Goal: Book appointment/travel/reservation

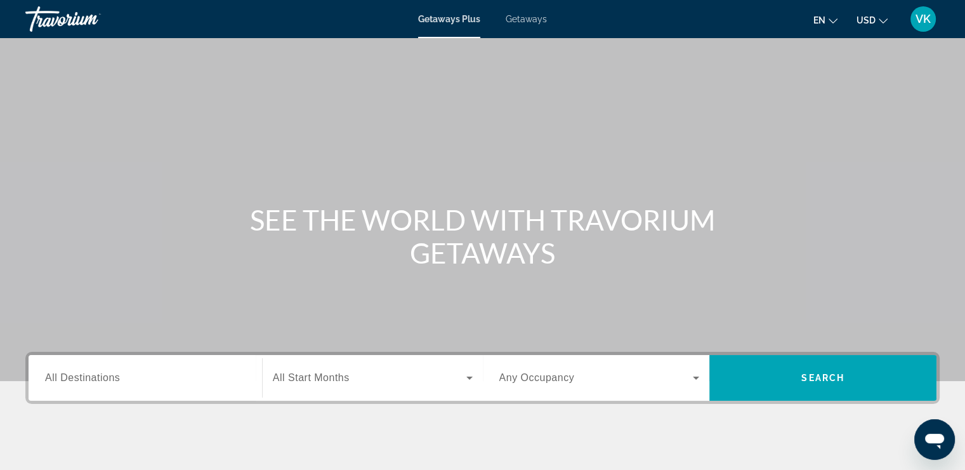
click at [110, 384] on input "Destination All Destinations" at bounding box center [145, 378] width 201 height 15
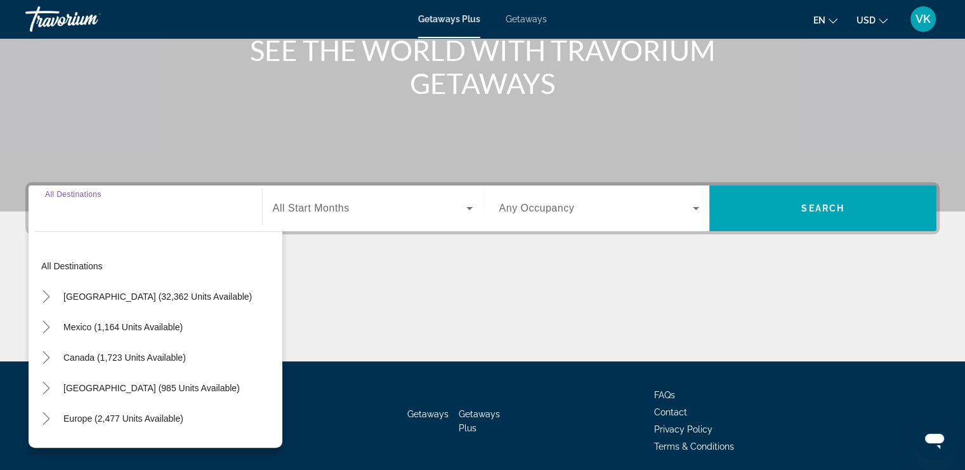
scroll to position [216, 0]
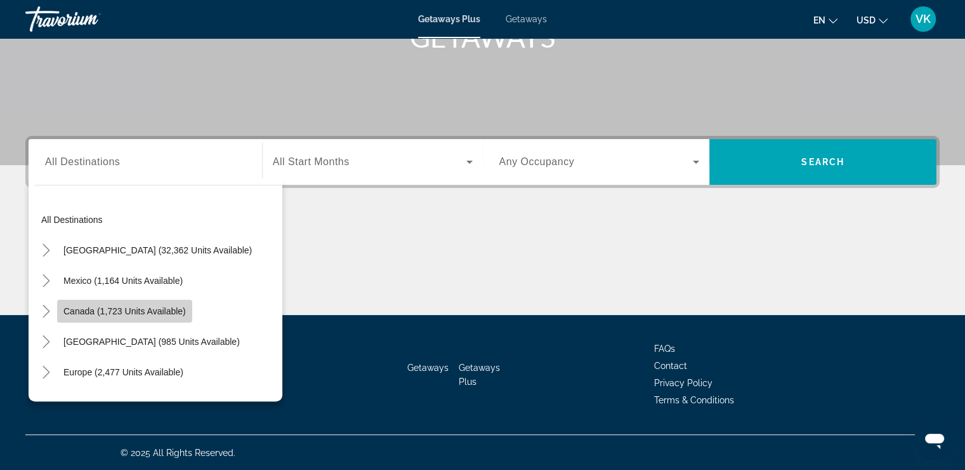
click at [111, 305] on span "Search widget" at bounding box center [124, 311] width 135 height 30
type input "**********"
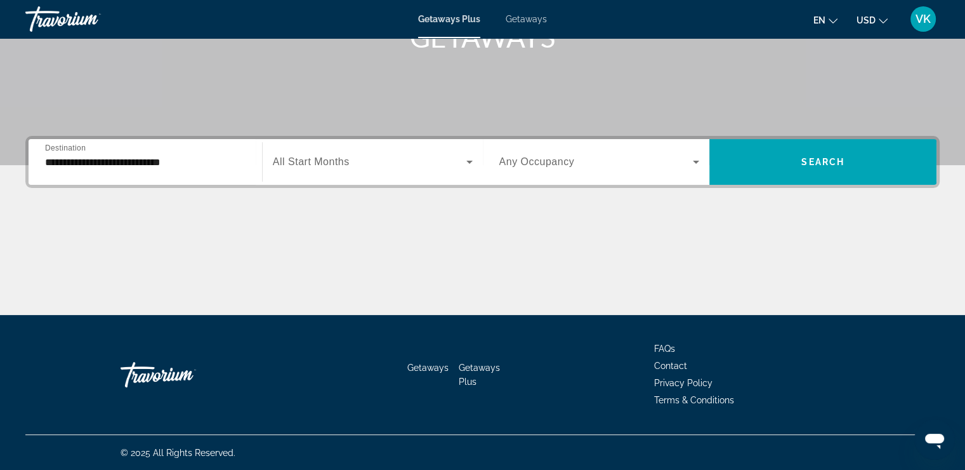
click at [305, 162] on span "All Start Months" at bounding box center [311, 161] width 77 height 11
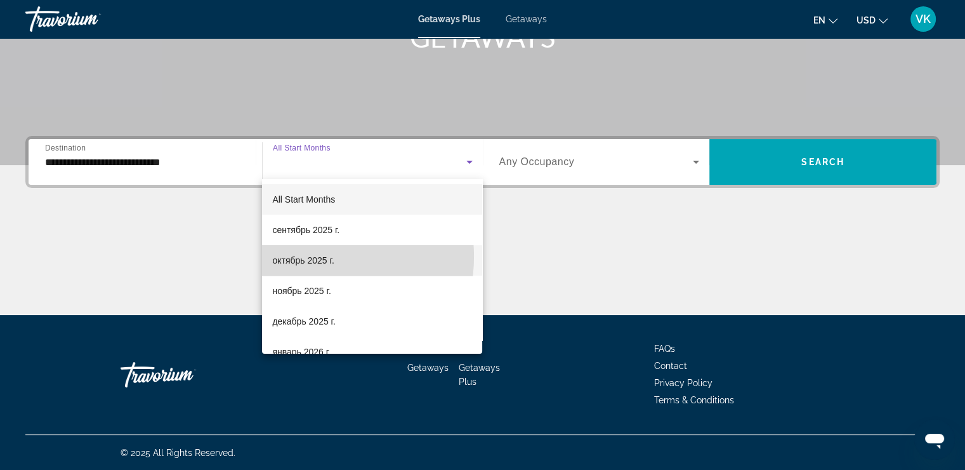
click at [303, 257] on span "октябрь 2025 г." at bounding box center [303, 260] width 62 height 15
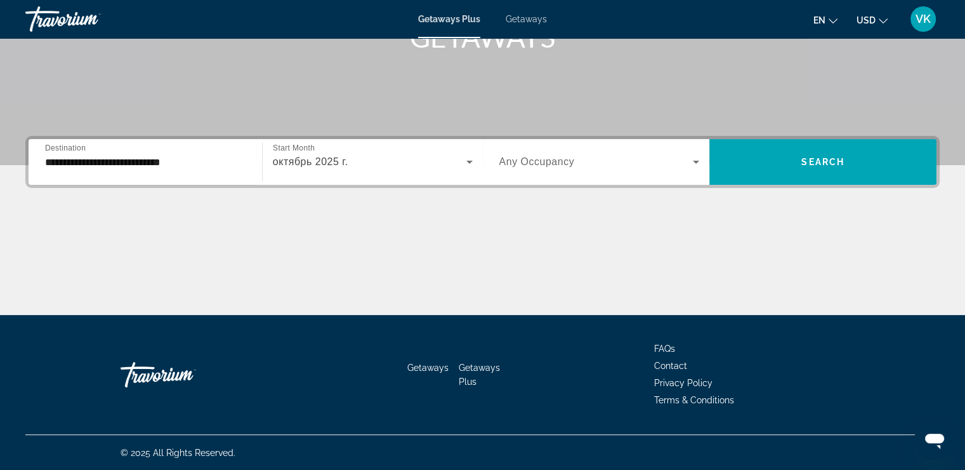
click at [570, 166] on label "Occupancy Any Occupancy" at bounding box center [537, 161] width 76 height 11
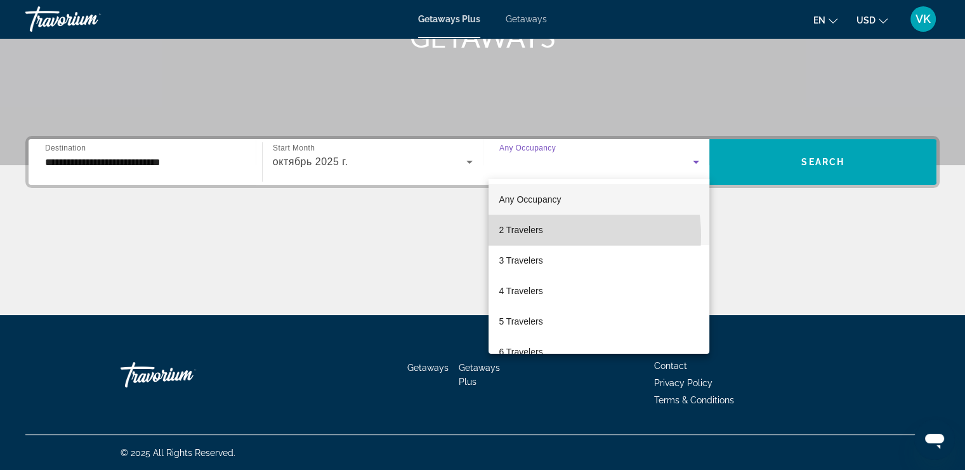
click at [543, 235] on span "2 Travelers" at bounding box center [521, 229] width 44 height 15
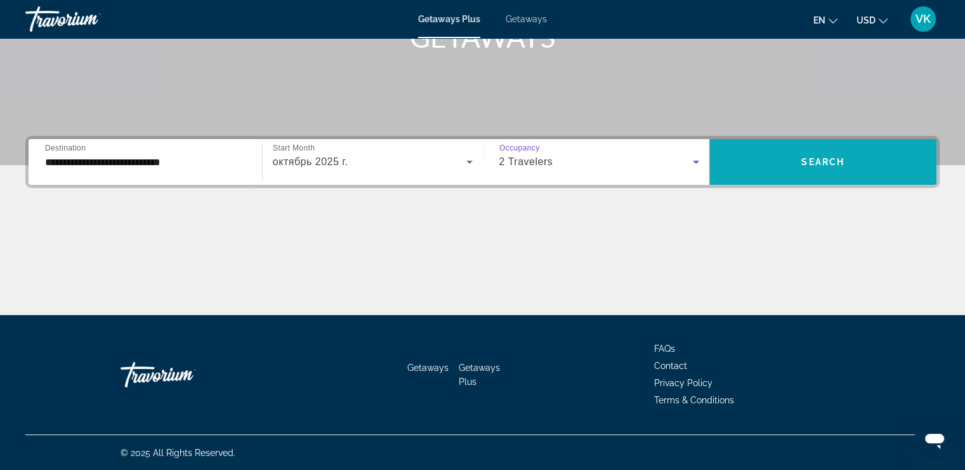
click at [843, 164] on span "Search" at bounding box center [822, 162] width 43 height 10
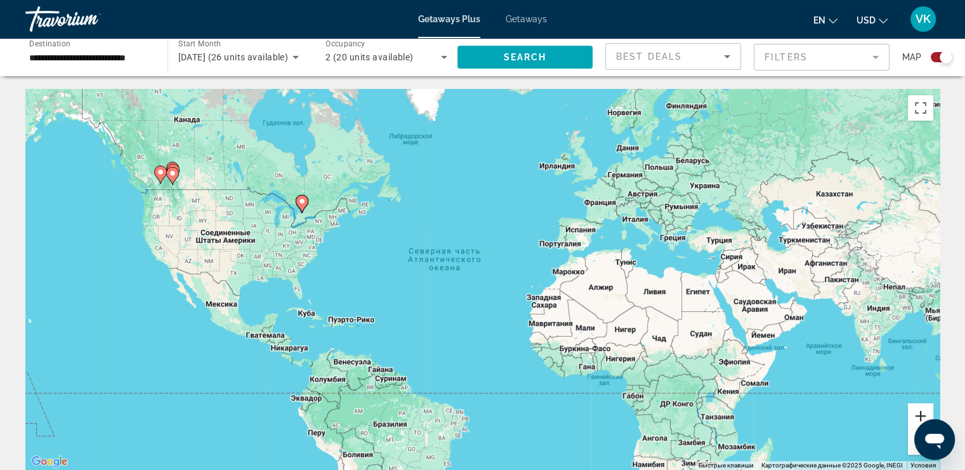
click at [916, 408] on button "Увеличить" at bounding box center [920, 415] width 25 height 25
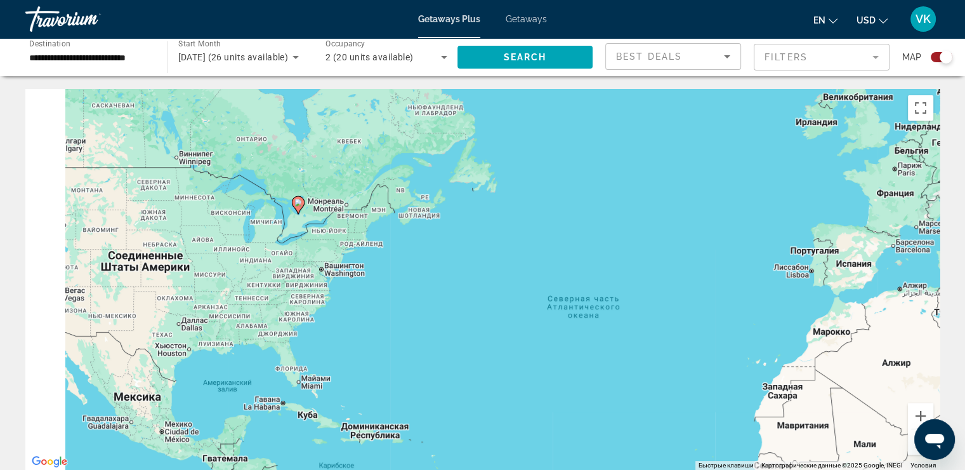
drag, startPoint x: 348, startPoint y: 251, endPoint x: 434, endPoint y: 270, distance: 88.2
click at [434, 270] on div "Чтобы активировать перетаскивание с помощью клавиатуры, нажмите Alt + Ввод. Пос…" at bounding box center [482, 279] width 914 height 381
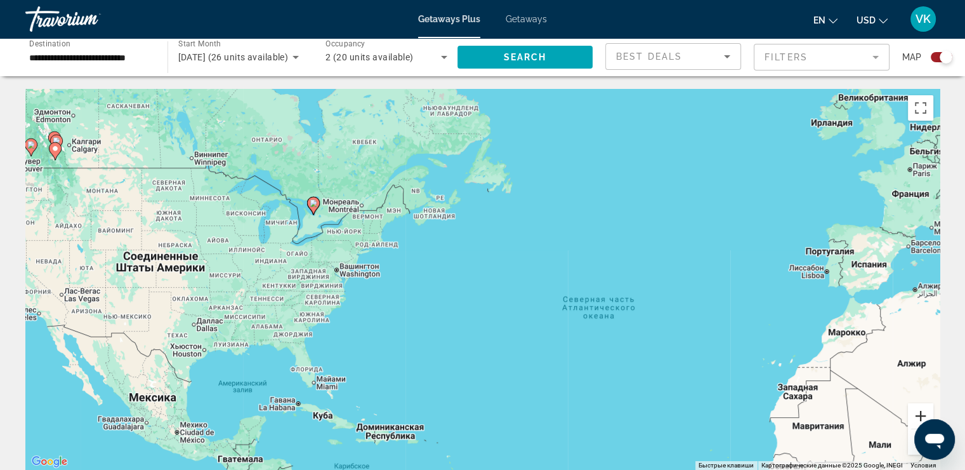
click at [919, 414] on button "Увеличить" at bounding box center [920, 415] width 25 height 25
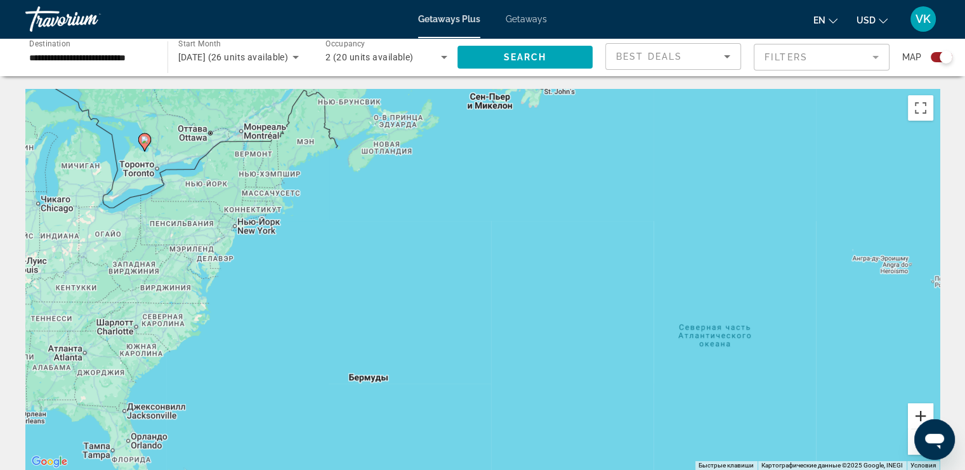
click at [919, 414] on button "Увеличить" at bounding box center [920, 415] width 25 height 25
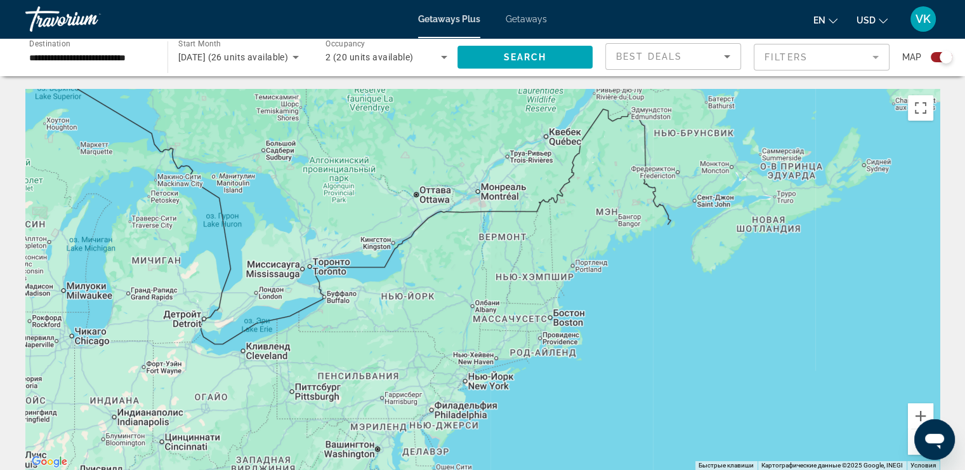
drag, startPoint x: 316, startPoint y: 244, endPoint x: 624, endPoint y: 383, distance: 338.2
click at [624, 383] on div "Main content" at bounding box center [482, 279] width 914 height 381
click at [914, 410] on button "Увеличить" at bounding box center [920, 415] width 25 height 25
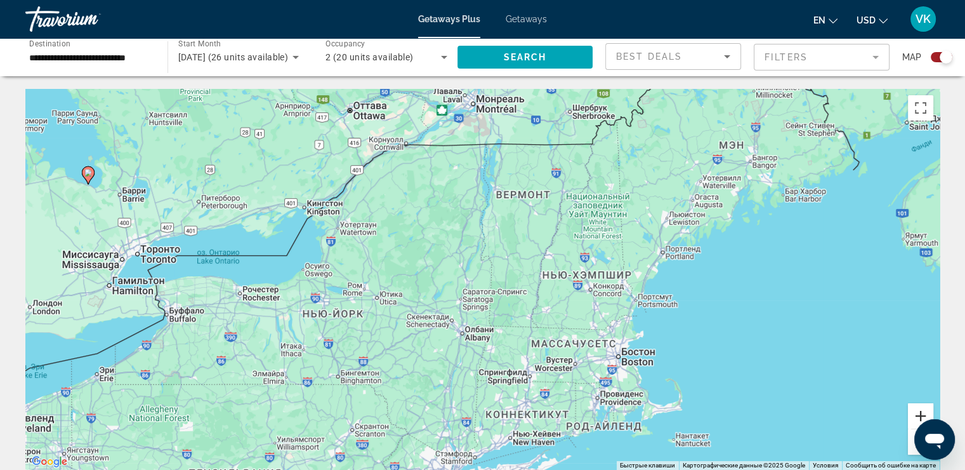
click at [914, 410] on button "Увеличить" at bounding box center [920, 415] width 25 height 25
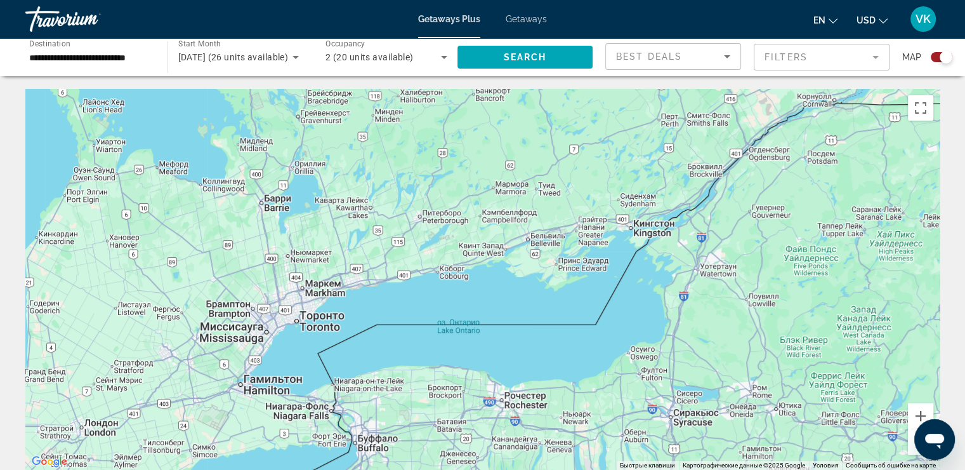
drag, startPoint x: 464, startPoint y: 246, endPoint x: 760, endPoint y: 306, distance: 301.8
click at [760, 306] on div "Main content" at bounding box center [482, 279] width 914 height 381
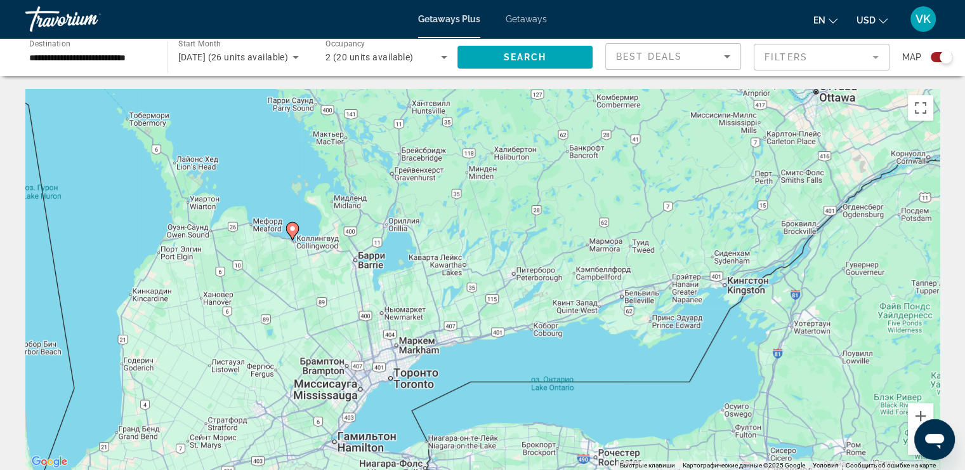
drag, startPoint x: 197, startPoint y: 239, endPoint x: 277, endPoint y: 277, distance: 88.3
click at [277, 277] on div "Чтобы активировать перетаскивание с помощью клавиатуры, нажмите Alt + Ввод. Пос…" at bounding box center [482, 279] width 914 height 381
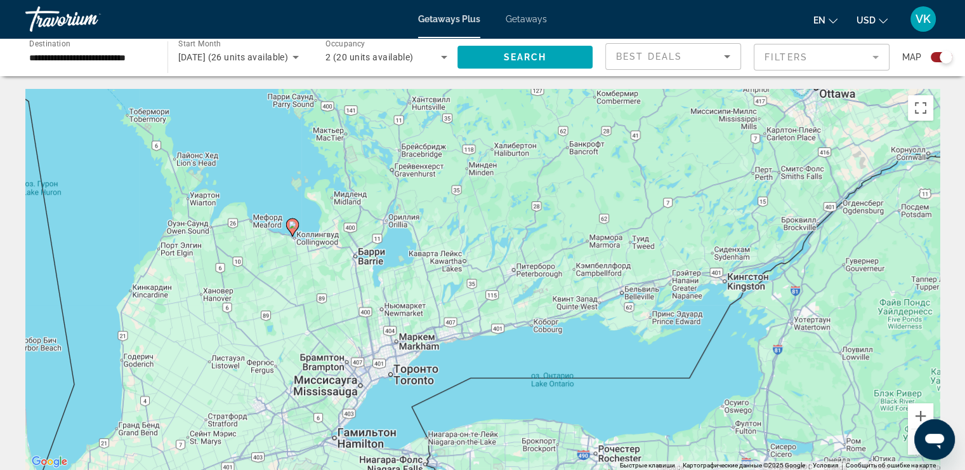
click at [292, 224] on image "Main content" at bounding box center [293, 225] width 8 height 8
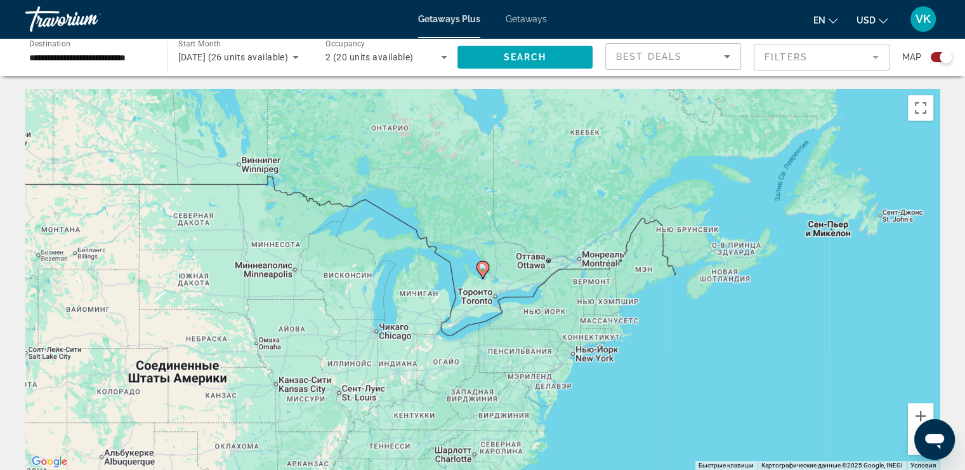
click at [484, 266] on image "Main content" at bounding box center [483, 267] width 8 height 8
type input "**********"
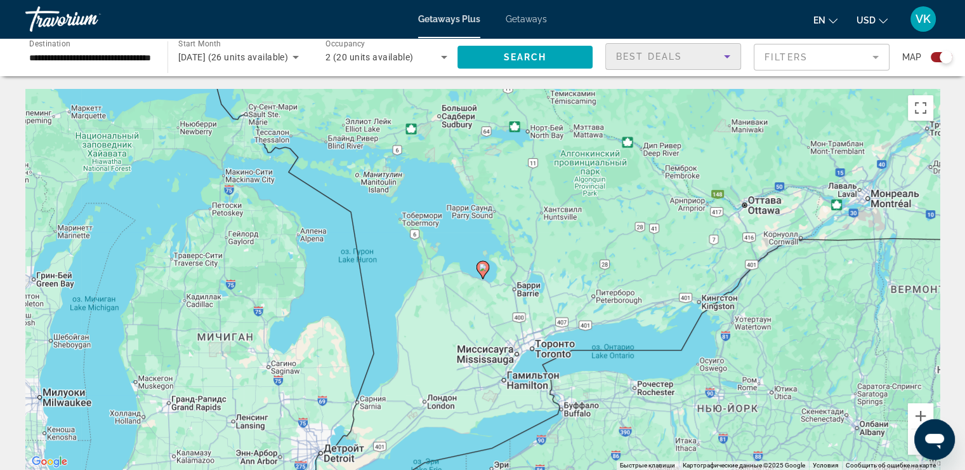
click at [728, 57] on icon "Sort by" at bounding box center [727, 56] width 15 height 15
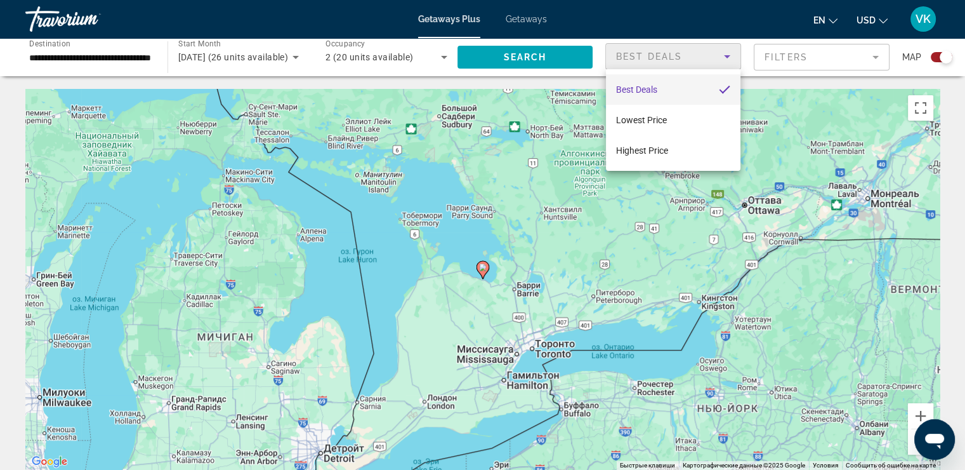
click at [728, 57] on div at bounding box center [482, 235] width 965 height 470
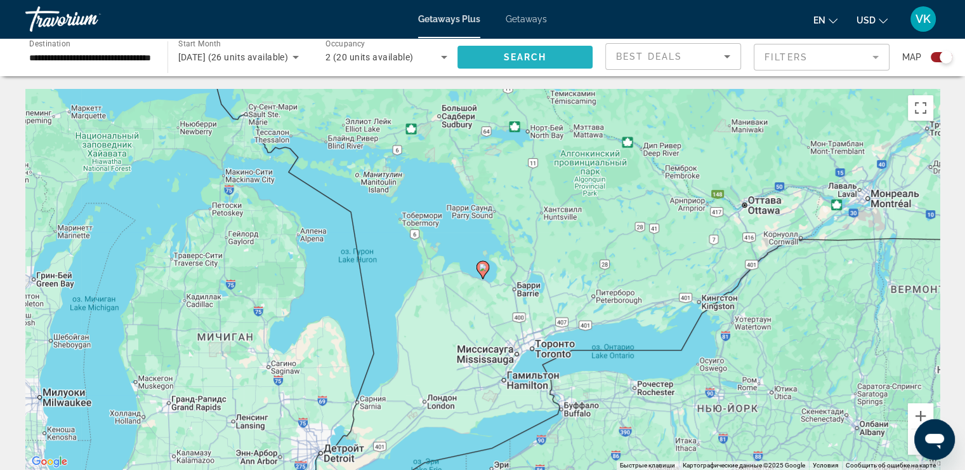
click at [577, 58] on span "Search widget" at bounding box center [525, 57] width 136 height 30
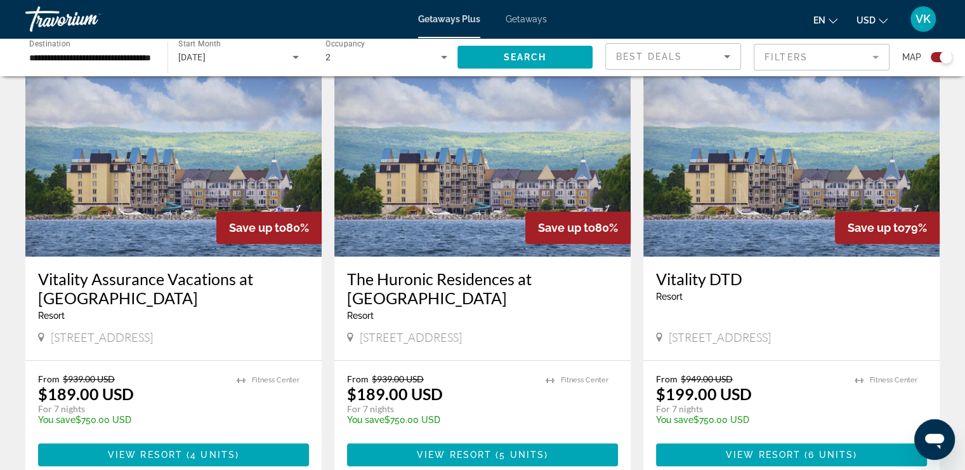
scroll to position [459, 0]
